Goal: Task Accomplishment & Management: Complete application form

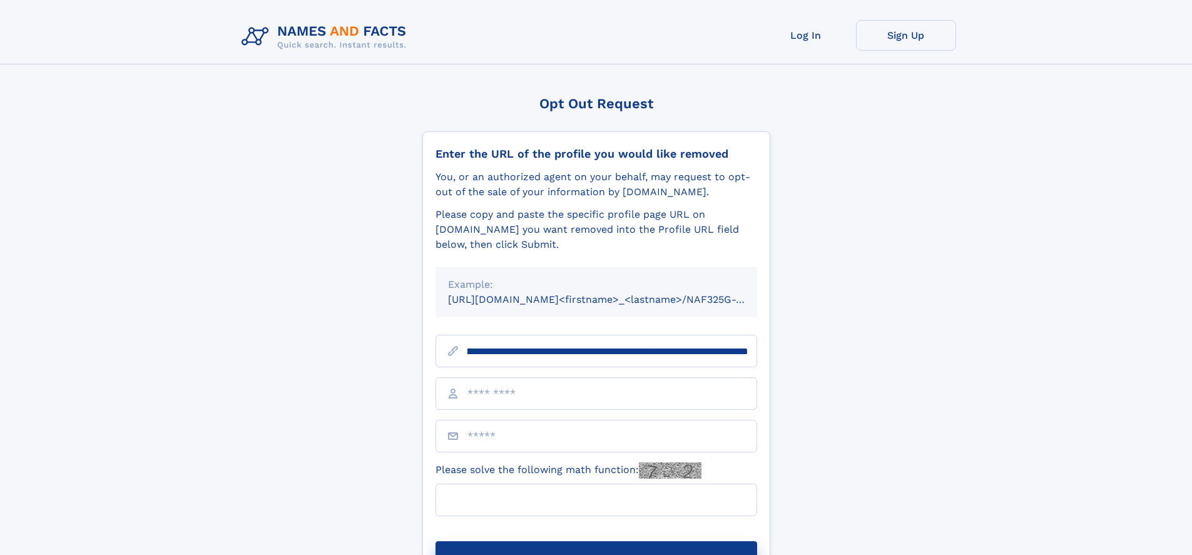
scroll to position [0, 131]
type input "**********"
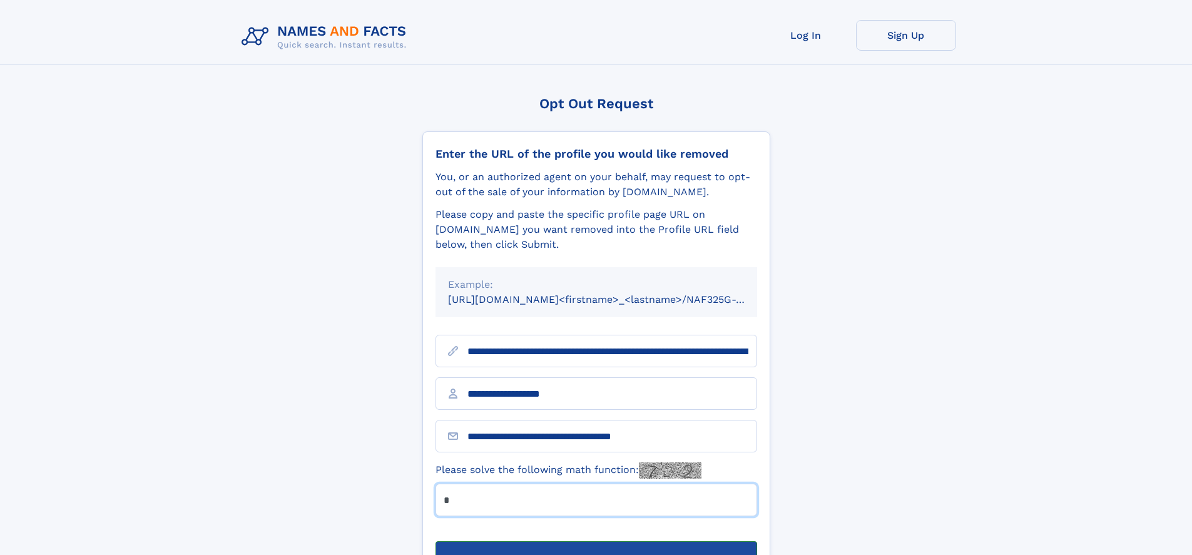
type input "*"
click at [596, 541] on button "Submit Opt Out Request" at bounding box center [596, 561] width 322 height 40
